Goal: Transaction & Acquisition: Purchase product/service

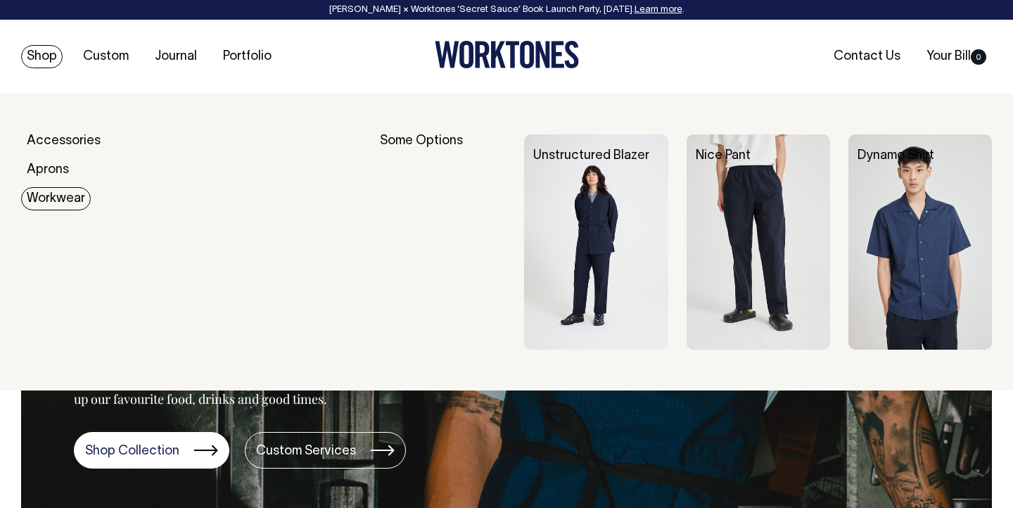
click at [57, 195] on link "Workwear" at bounding box center [56, 198] width 70 height 23
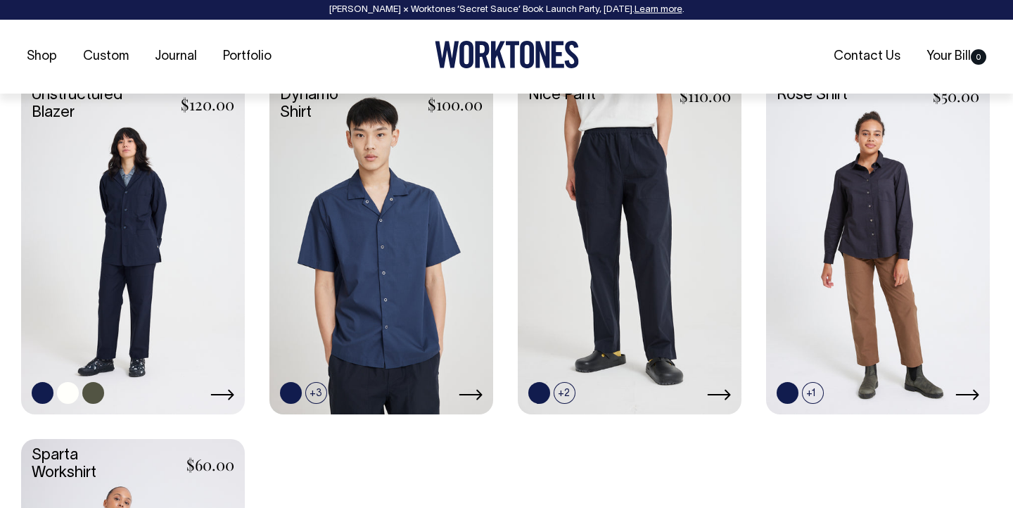
scroll to position [622, 0]
click at [101, 388] on link at bounding box center [93, 392] width 22 height 22
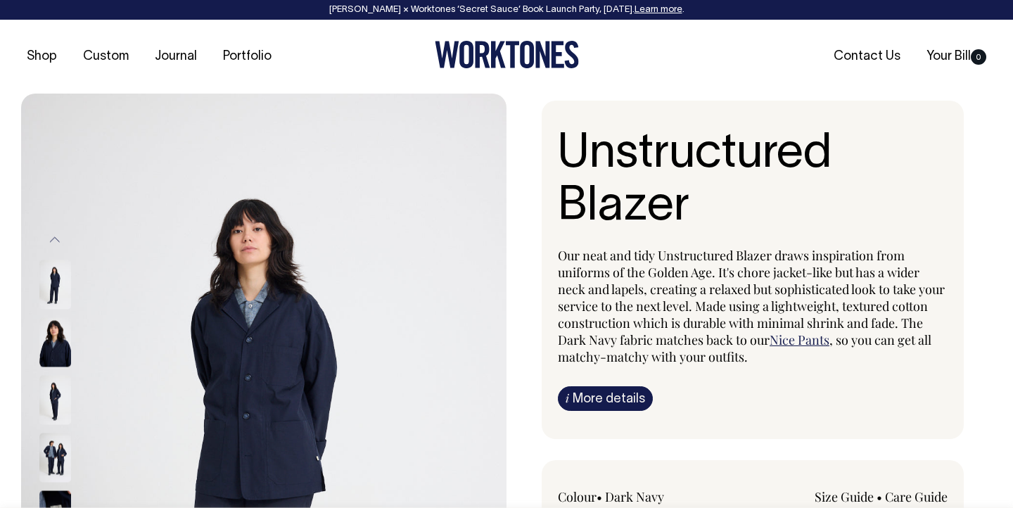
radio input "true"
select select "Olive"
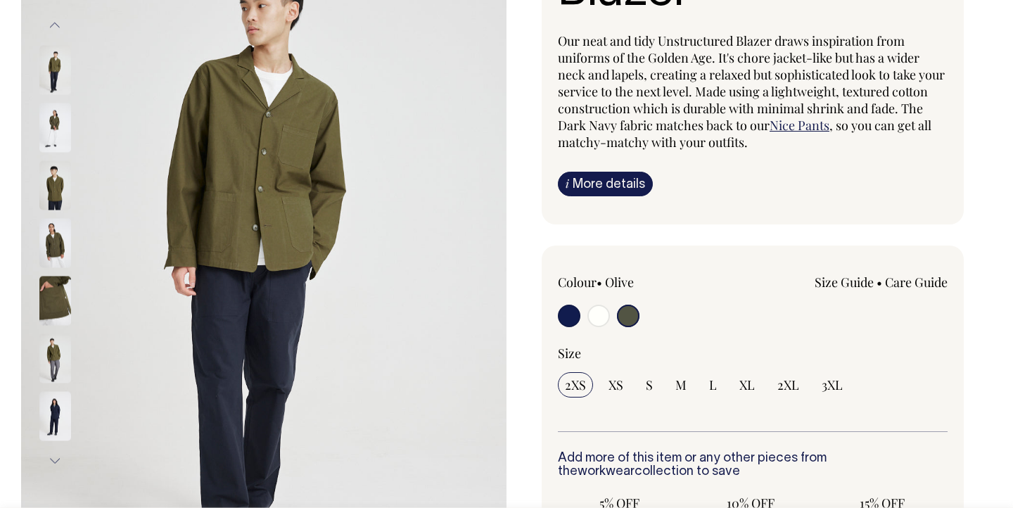
click at [566, 319] on input "radio" at bounding box center [569, 316] width 23 height 23
radio input "true"
select select "Dark Navy"
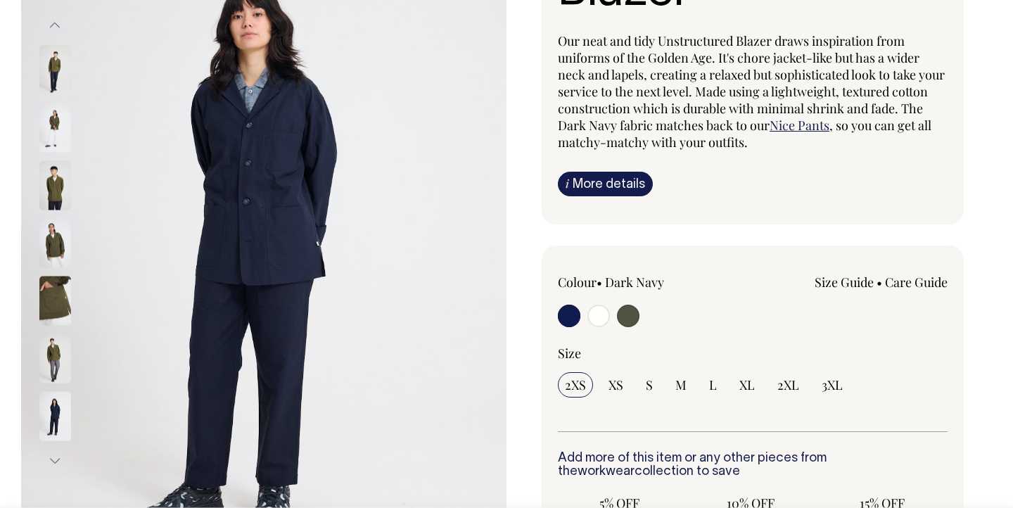
scroll to position [215, 0]
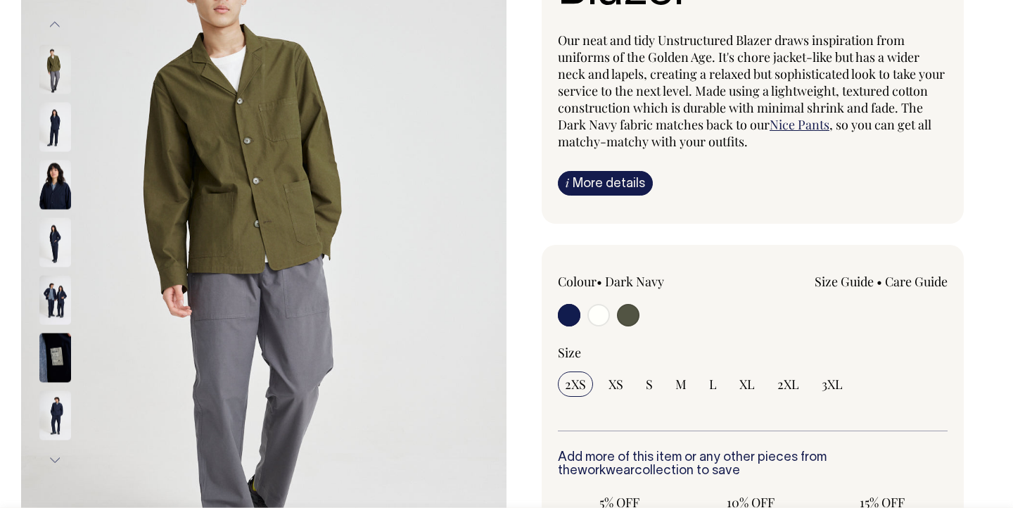
click at [568, 314] on input "radio" at bounding box center [569, 315] width 23 height 23
click at [569, 324] on input "radio" at bounding box center [569, 315] width 23 height 23
click at [567, 312] on input "radio" at bounding box center [569, 315] width 23 height 23
click at [598, 314] on input "radio" at bounding box center [598, 315] width 23 height 23
radio input "true"
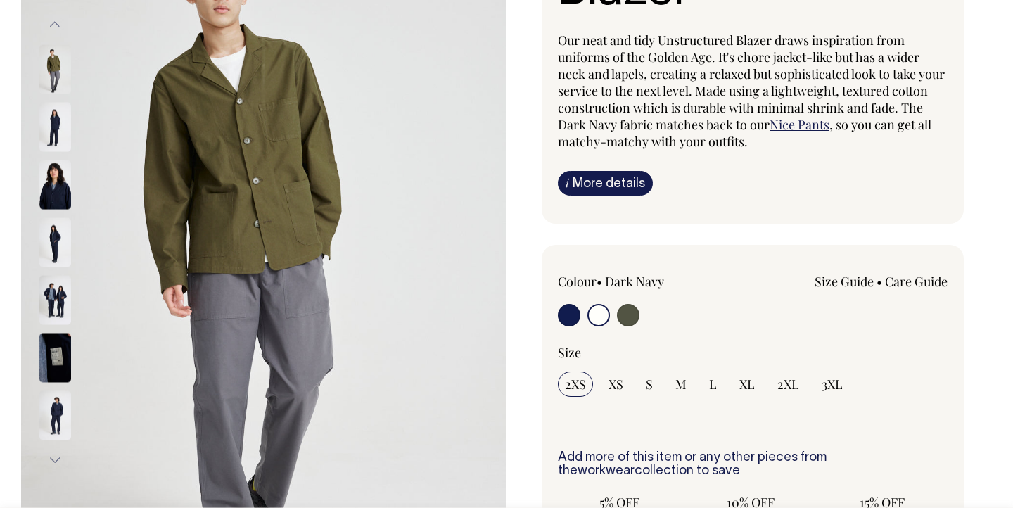
radio input "false"
radio input "true"
select select "Off-White"
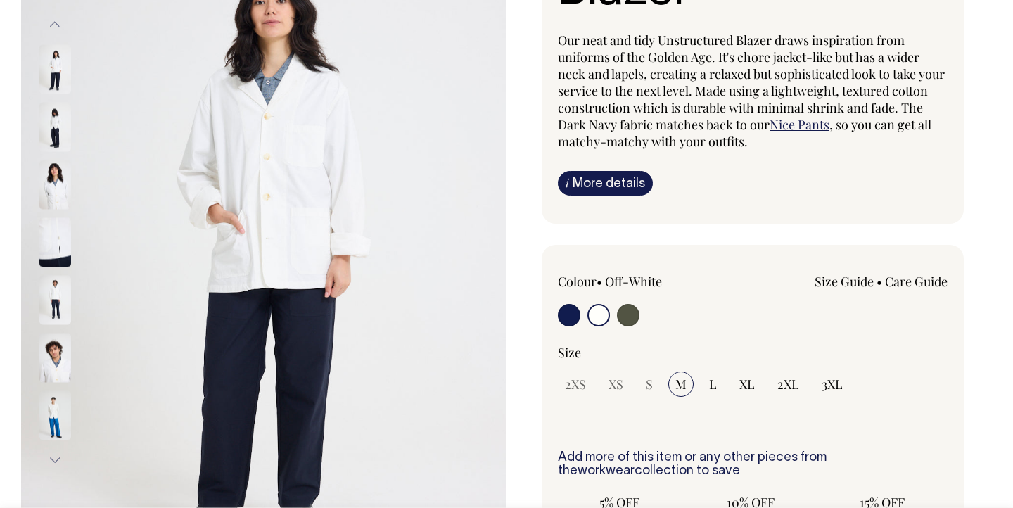
click at [576, 315] on input "radio" at bounding box center [569, 315] width 23 height 23
radio input "true"
select select "Dark Navy"
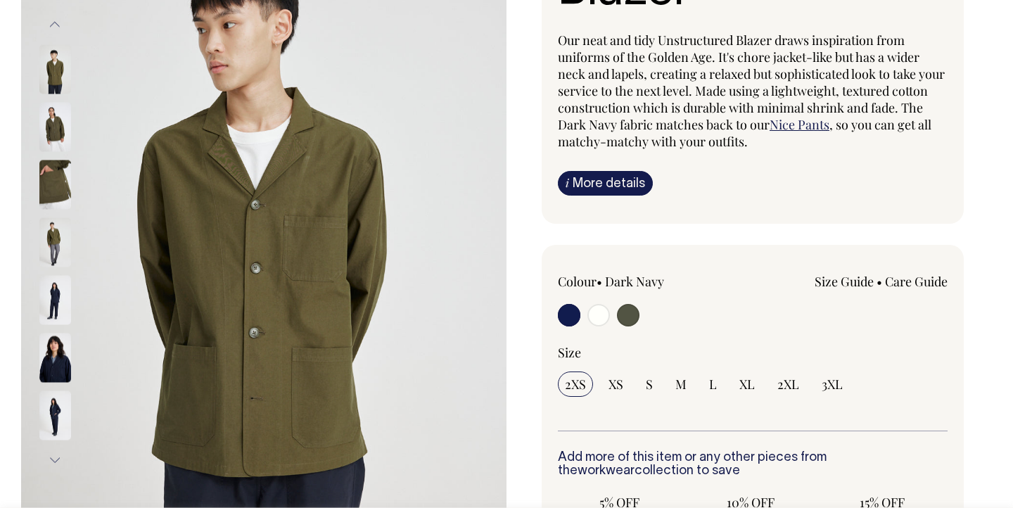
click at [601, 316] on input "radio" at bounding box center [598, 315] width 23 height 23
radio input "true"
radio input "false"
radio input "true"
select select "Off-White"
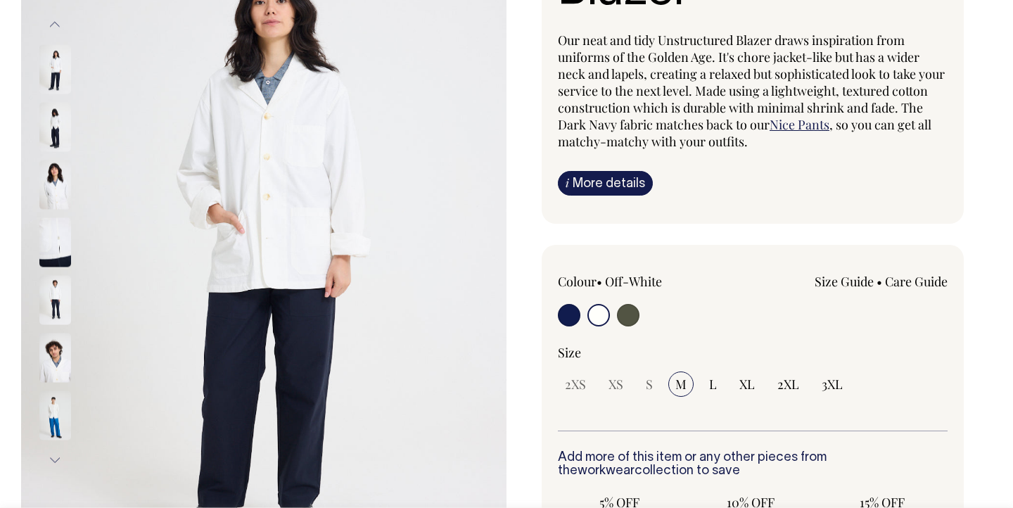
click at [580, 314] on input "radio" at bounding box center [569, 315] width 23 height 23
radio input "true"
select select "Dark Navy"
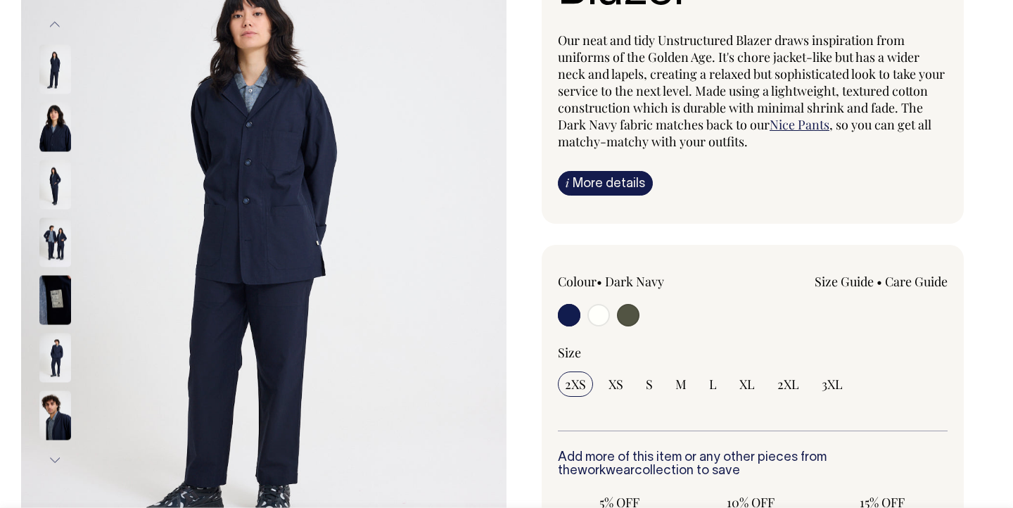
click at [618, 313] on input "radio" at bounding box center [628, 315] width 23 height 23
radio input "true"
select select "Olive"
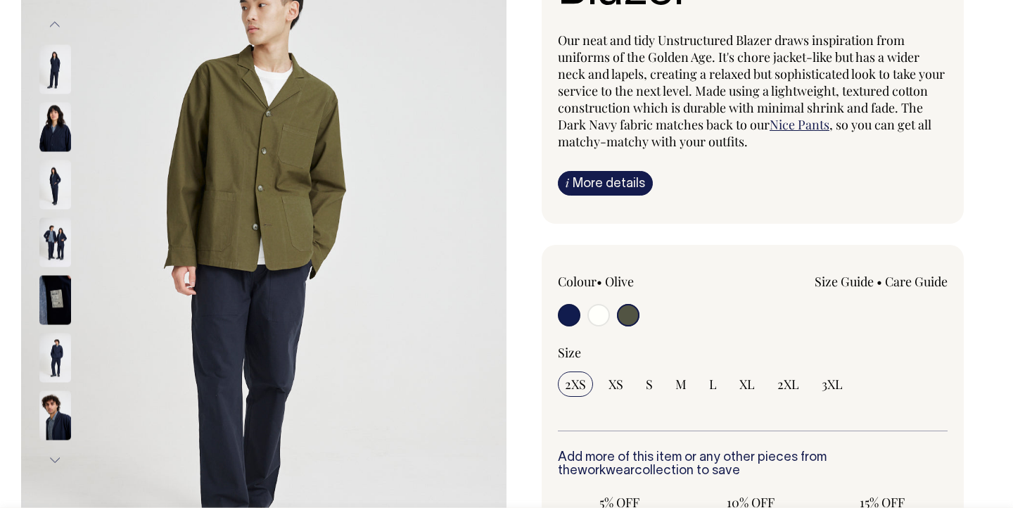
click at [575, 312] on input "radio" at bounding box center [569, 315] width 23 height 23
radio input "true"
select select "Dark Navy"
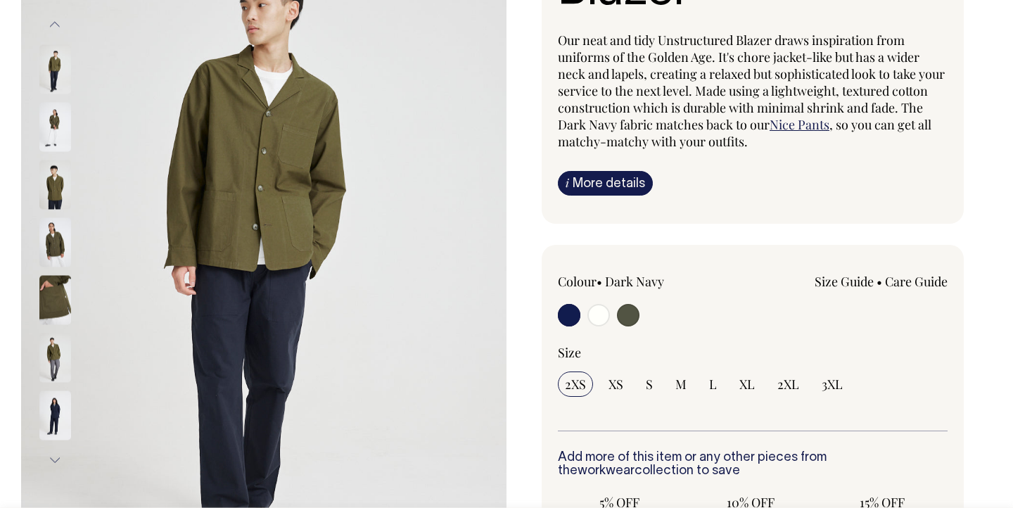
click at [570, 312] on input "radio" at bounding box center [569, 315] width 23 height 23
click at [573, 319] on input "radio" at bounding box center [569, 315] width 23 height 23
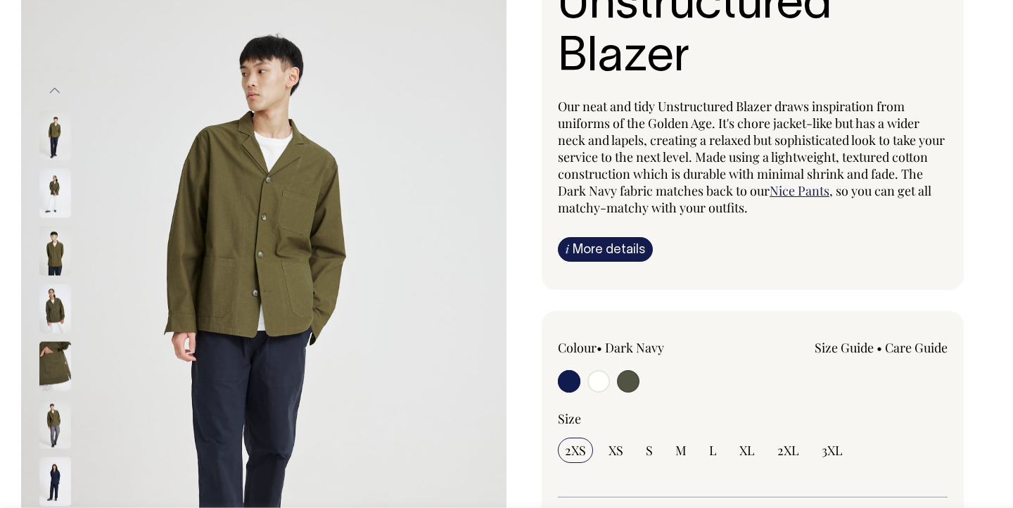
scroll to position [150, 0]
click at [568, 387] on input "radio" at bounding box center [569, 380] width 23 height 23
click at [675, 447] on span "M" at bounding box center [680, 449] width 11 height 17
click at [675, 447] on input "M" at bounding box center [680, 449] width 25 height 25
radio input "true"
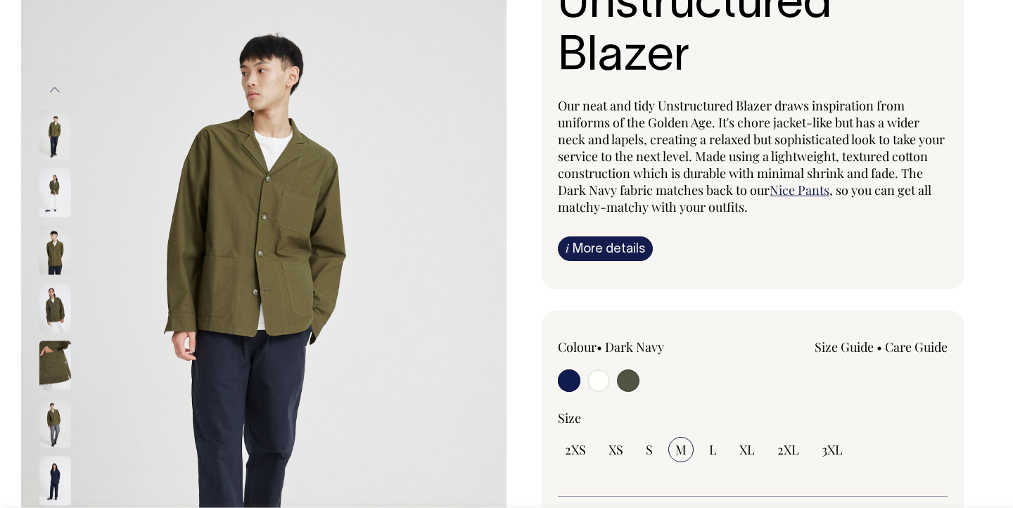
select select "M"
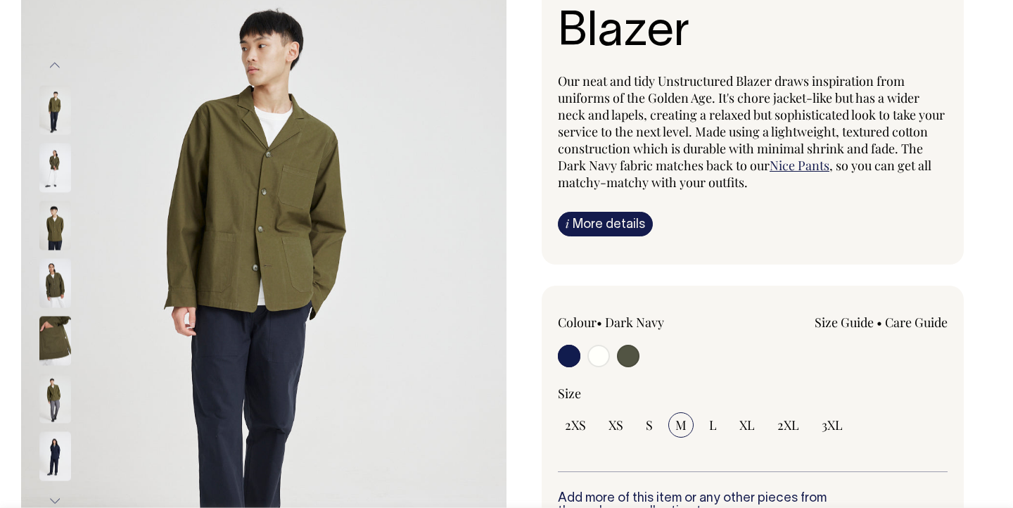
scroll to position [174, 0]
click at [564, 358] on input "radio" at bounding box center [569, 356] width 23 height 23
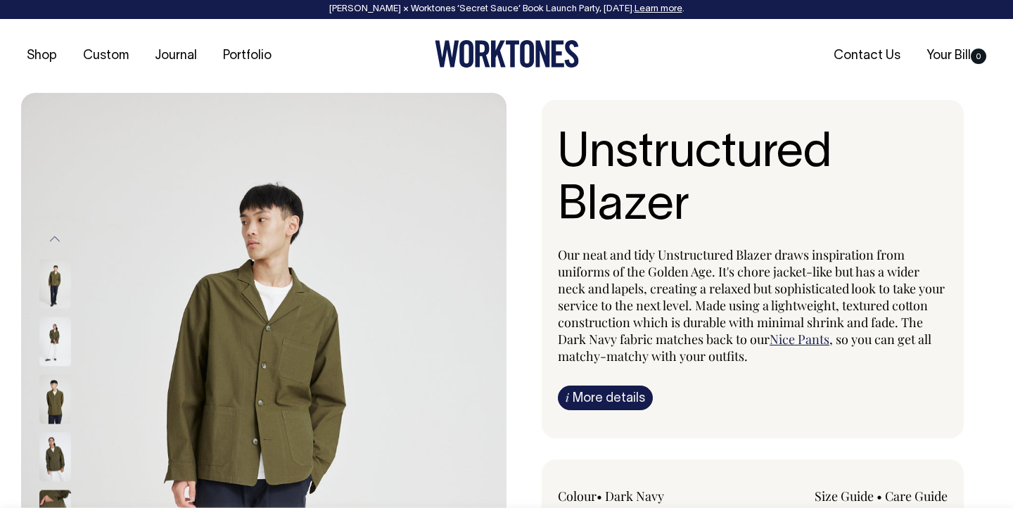
scroll to position [0, 0]
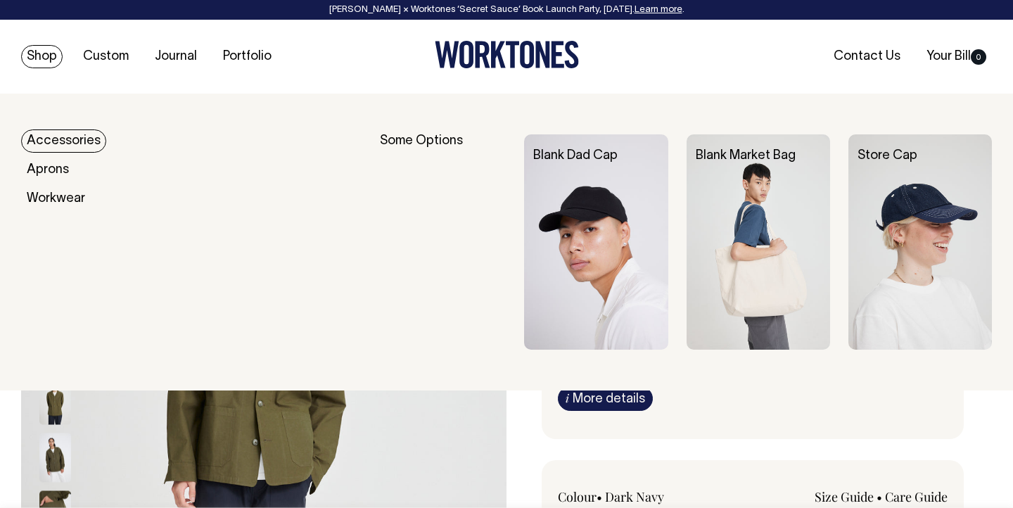
click at [46, 59] on link "Shop" at bounding box center [41, 56] width 41 height 23
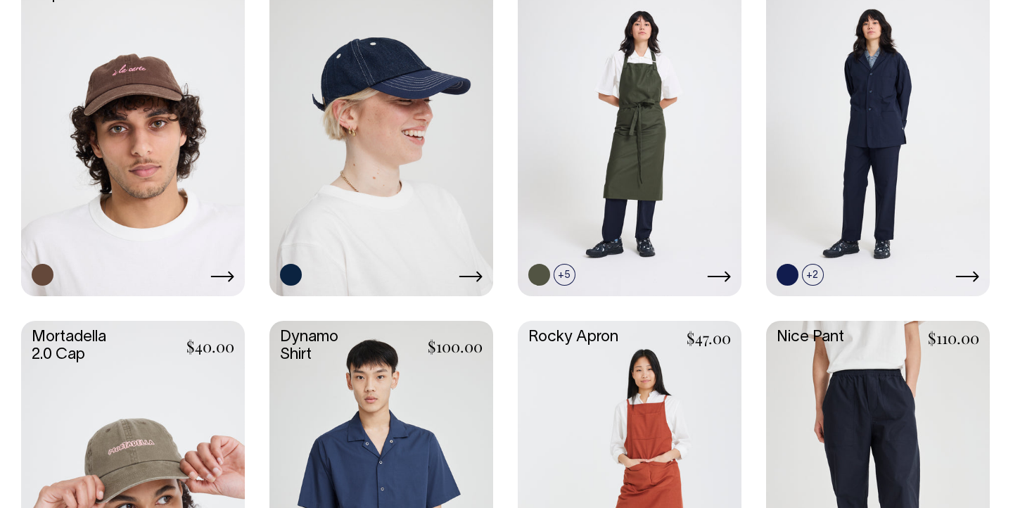
scroll to position [1099, 0]
click at [857, 173] on link at bounding box center [878, 127] width 224 height 333
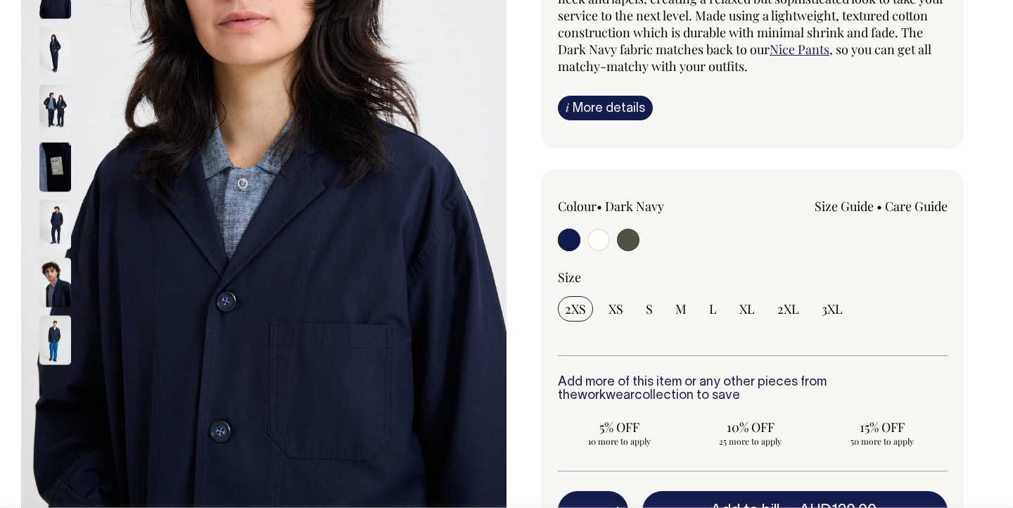
scroll to position [291, 0]
click at [690, 302] on input "M" at bounding box center [680, 307] width 25 height 25
radio input "true"
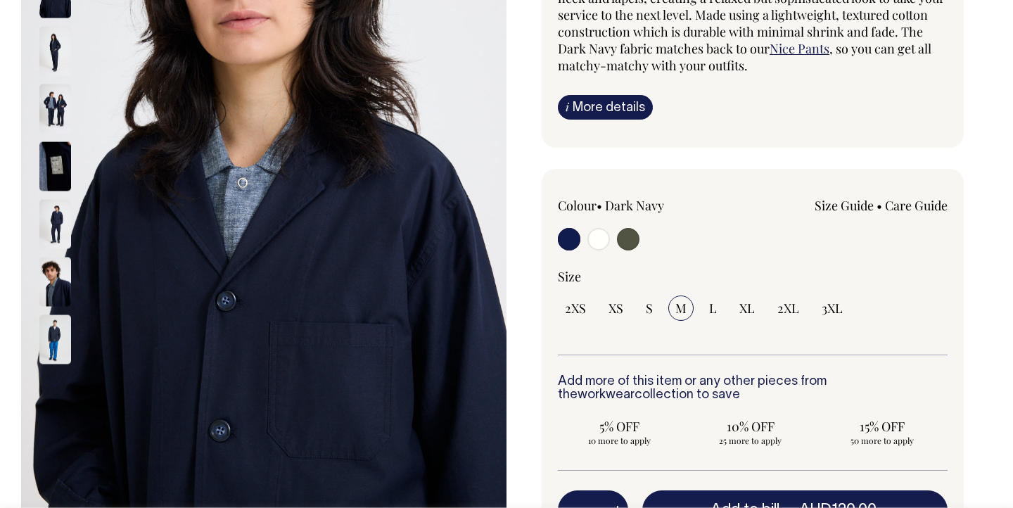
select select "M"
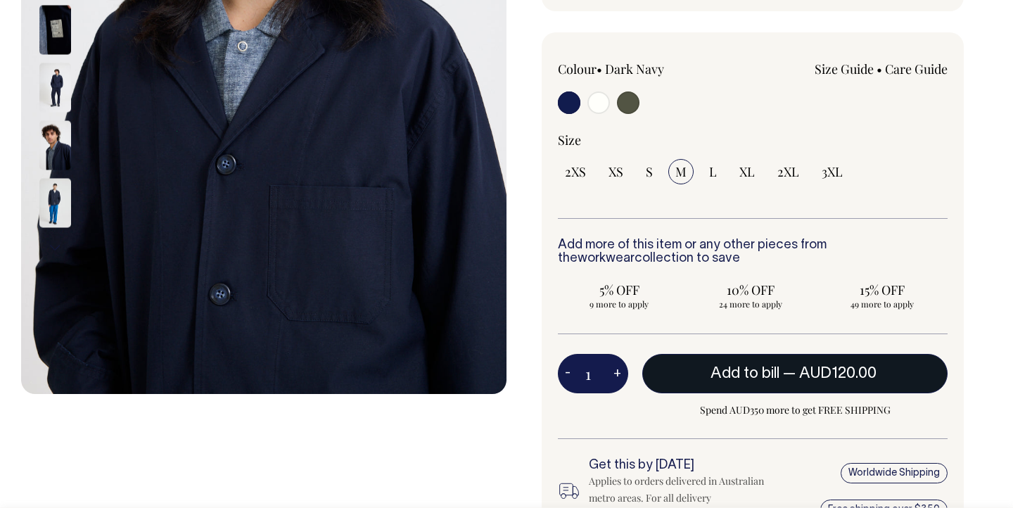
scroll to position [425, 0]
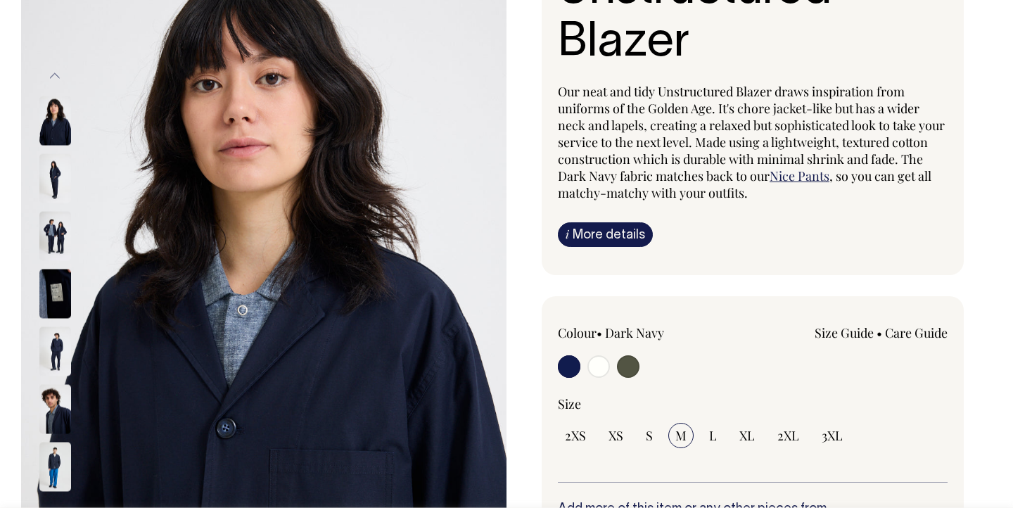
click at [59, 154] on img at bounding box center [55, 178] width 32 height 49
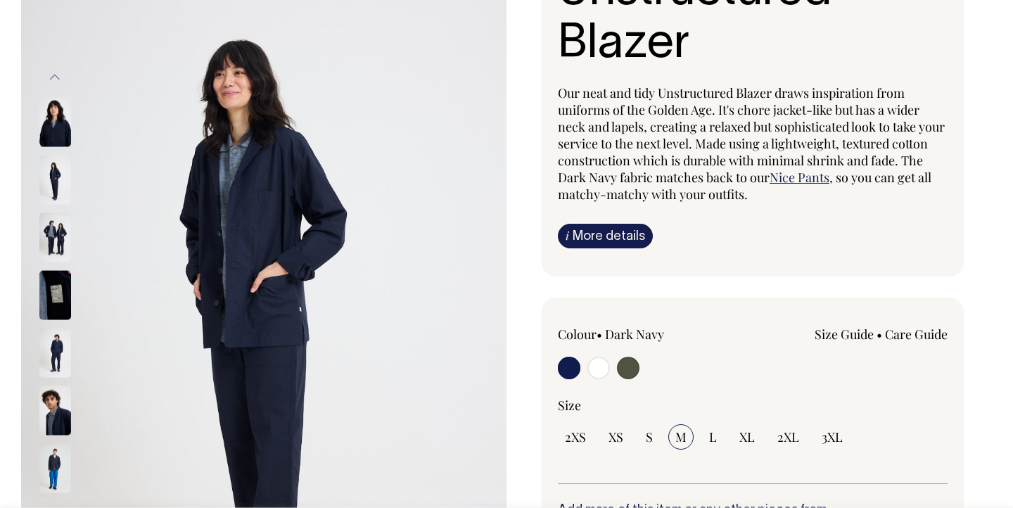
scroll to position [162, 0]
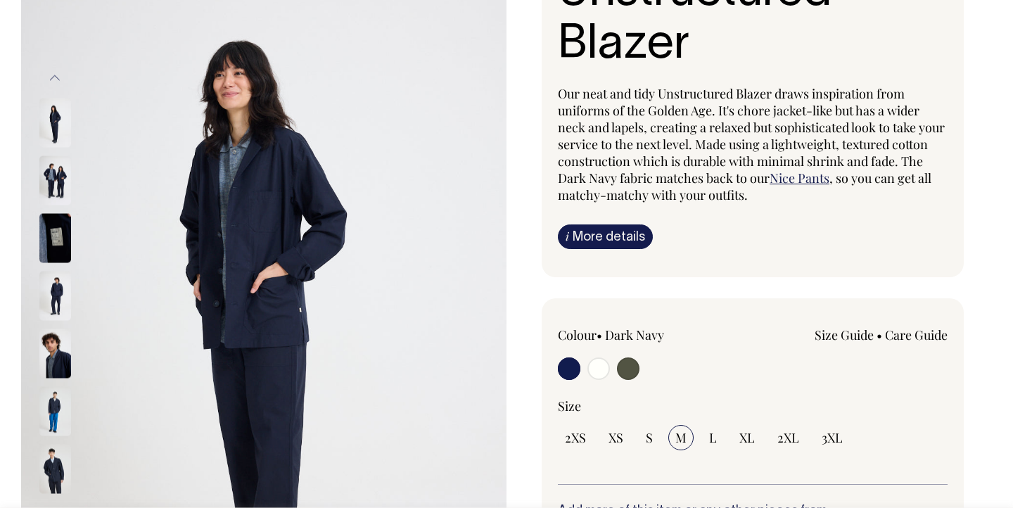
click at [46, 206] on div at bounding box center [74, 181] width 70 height 58
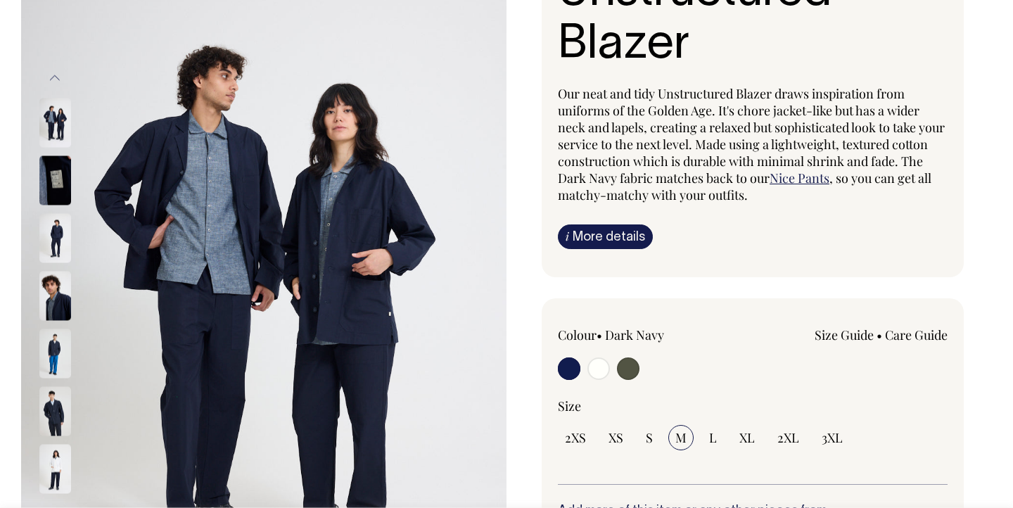
click at [55, 245] on img at bounding box center [55, 238] width 32 height 49
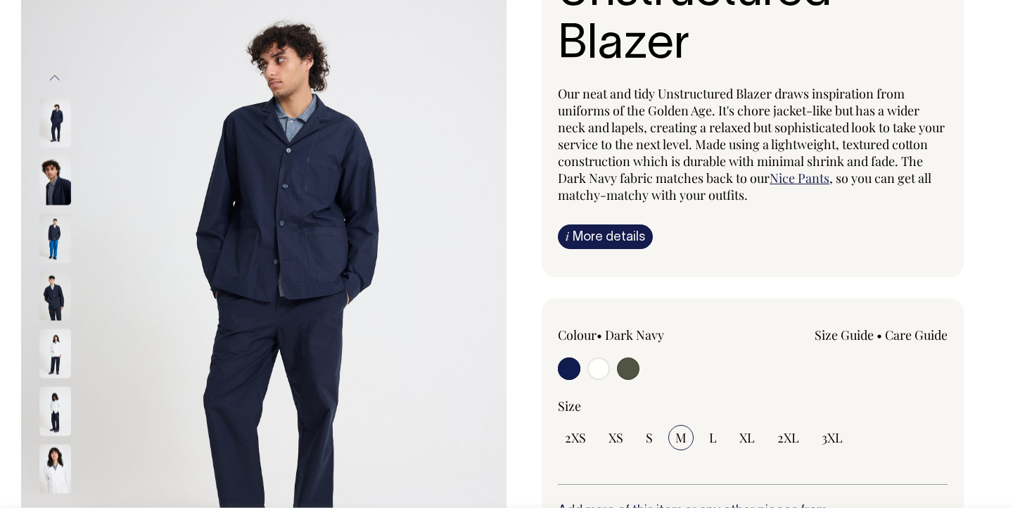
click at [49, 255] on img at bounding box center [55, 238] width 32 height 49
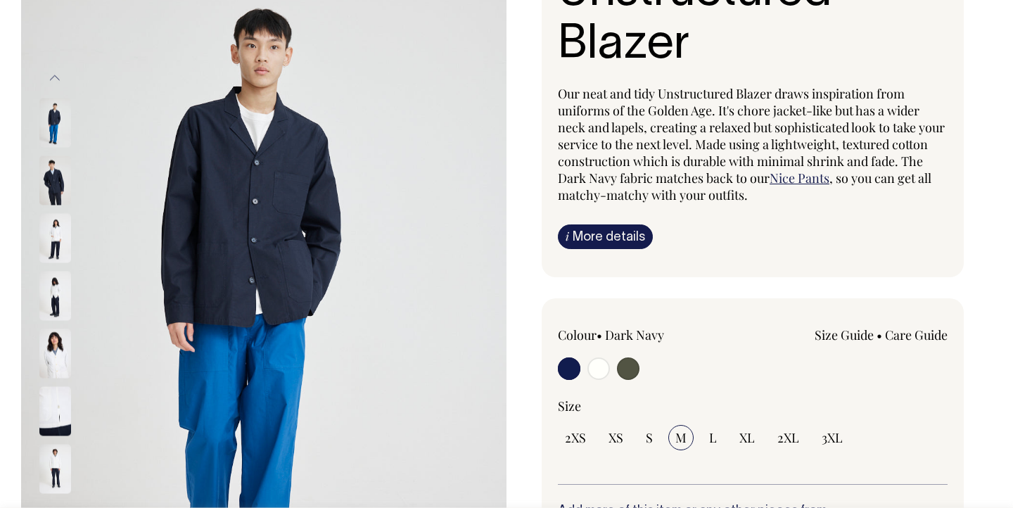
click at [49, 255] on img at bounding box center [55, 238] width 32 height 49
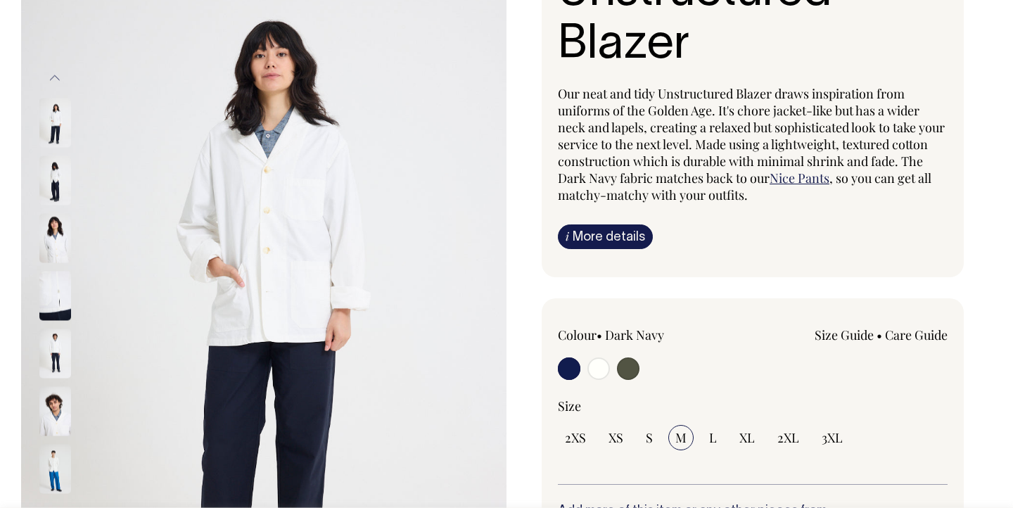
click at [54, 171] on img at bounding box center [55, 180] width 32 height 49
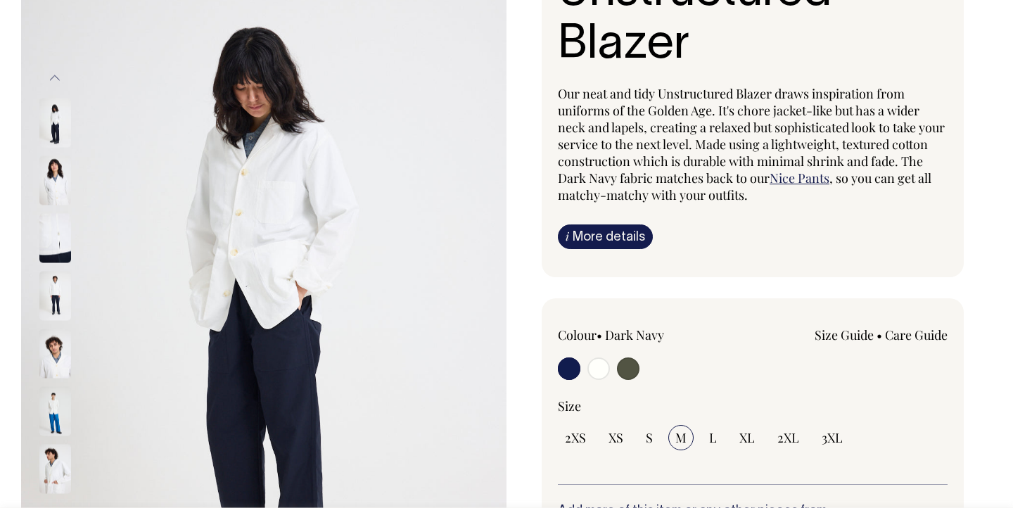
click at [57, 77] on button "Previous" at bounding box center [54, 79] width 21 height 32
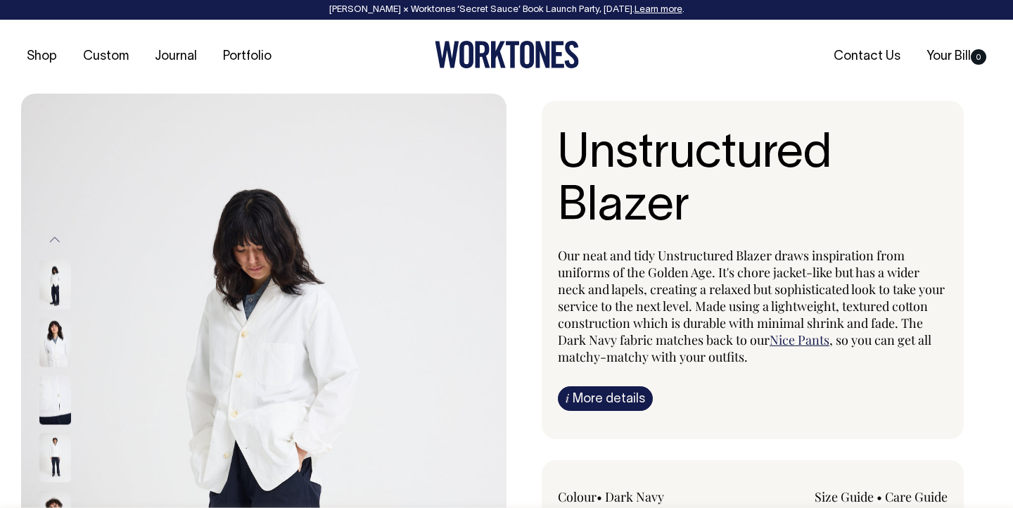
scroll to position [0, 0]
